Goal: Task Accomplishment & Management: Manage account settings

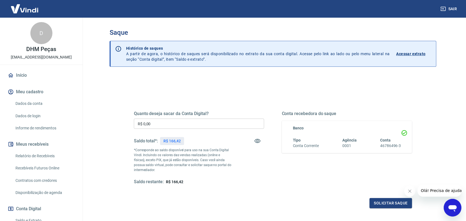
click at [168, 124] on input "R$ 0,00" at bounding box center [199, 124] width 130 height 10
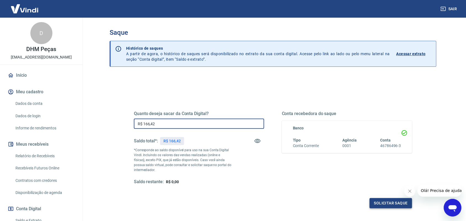
type input "R$ 166,42"
click at [379, 206] on button "Solicitar saque" at bounding box center [390, 203] width 42 height 10
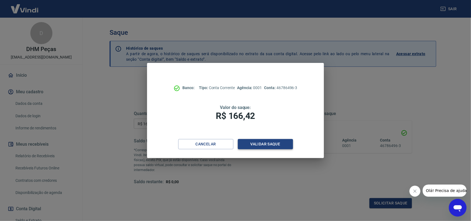
click at [265, 145] on button "Validar saque" at bounding box center [265, 144] width 55 height 10
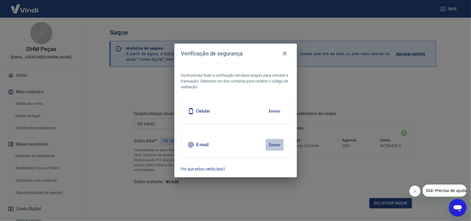
click at [270, 145] on button "Enviar" at bounding box center [275, 145] width 18 height 12
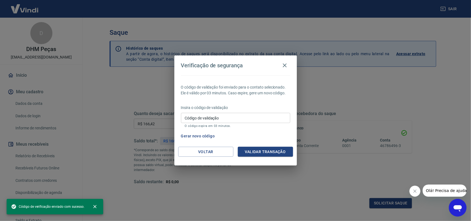
click at [210, 118] on input "Código de validação" at bounding box center [235, 118] width 109 height 10
paste input "702959"
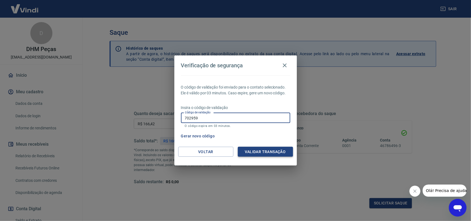
type input "702959"
click at [267, 149] on button "Validar transação" at bounding box center [265, 152] width 55 height 10
